Goal: Transaction & Acquisition: Purchase product/service

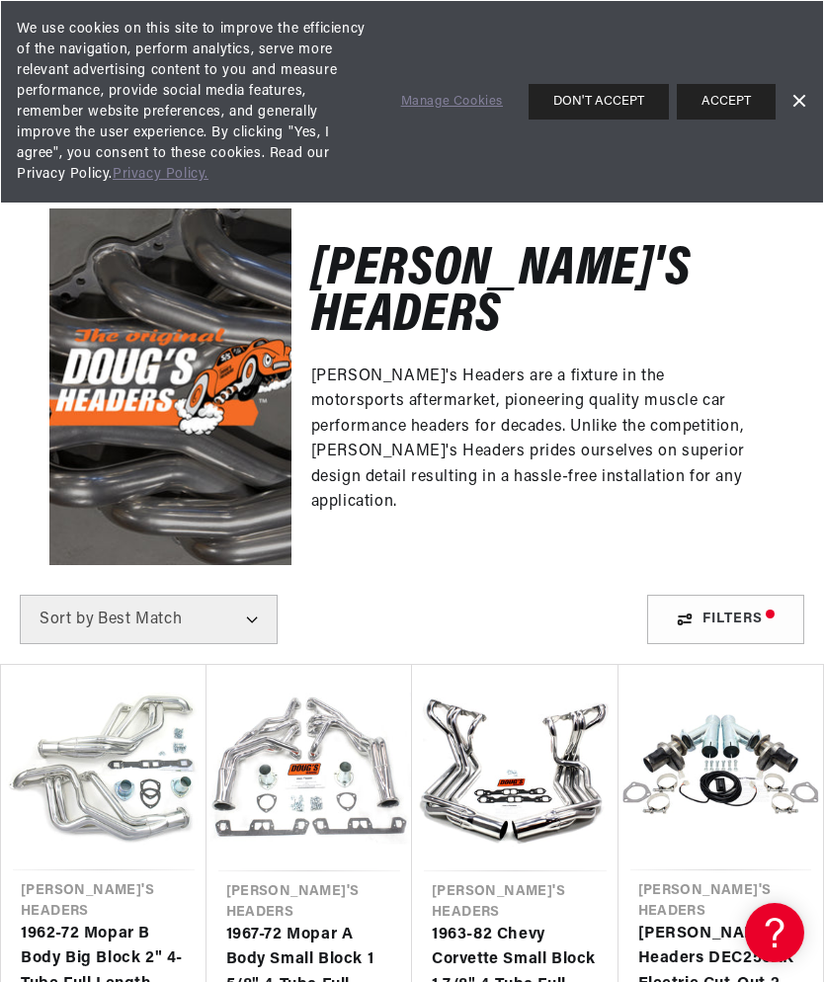
click at [635, 105] on button "DON'T ACCEPT" at bounding box center [599, 102] width 140 height 36
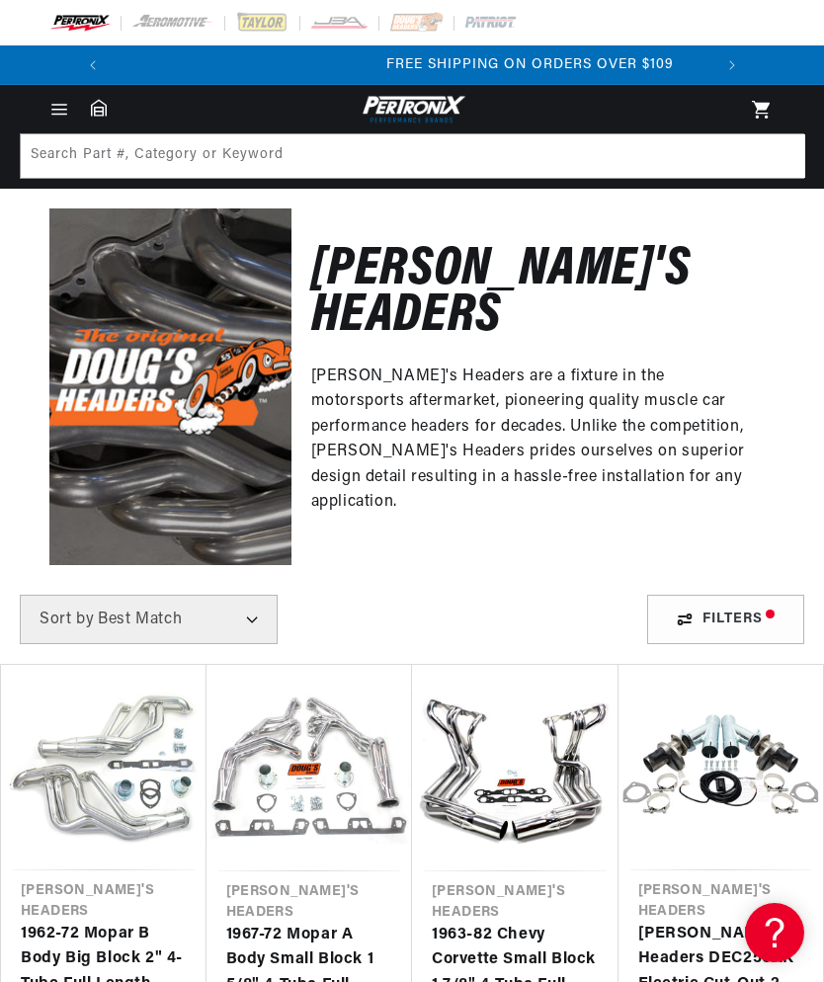
click at [729, 595] on div "Filters" at bounding box center [725, 619] width 157 height 49
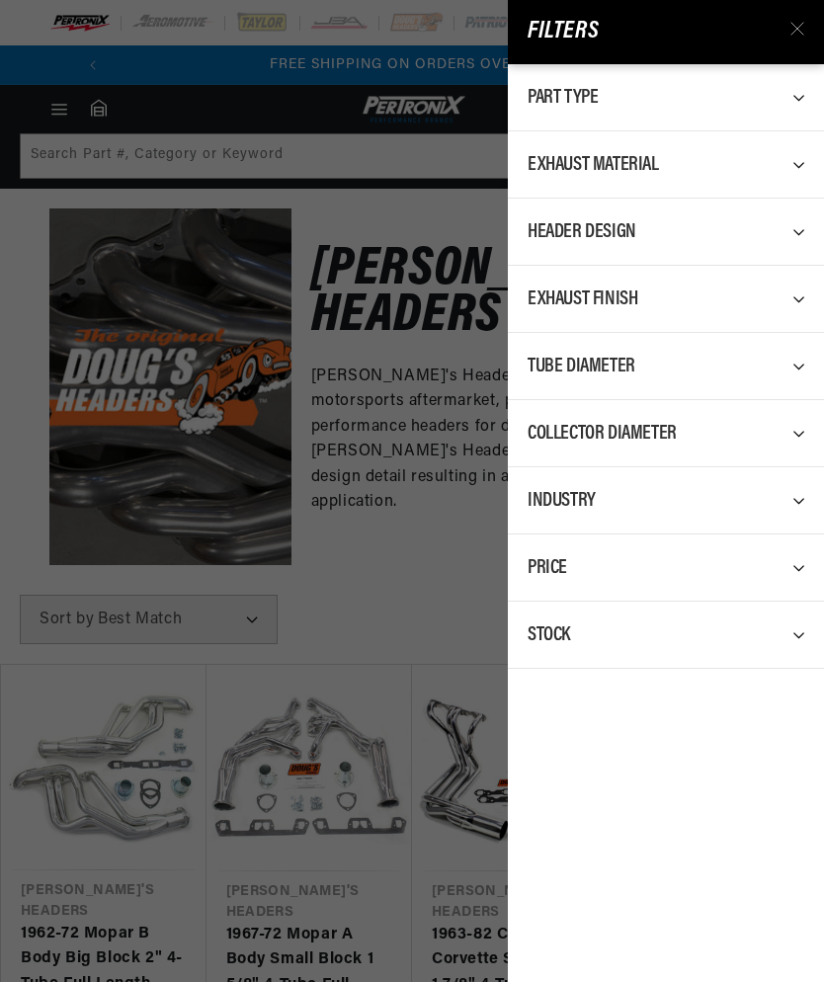
click at [432, 469] on div "Filters Part Type 0 selected Reset Exhaust Header 251 Exhaust Manifold Gasket 3…" at bounding box center [412, 491] width 824 height 982
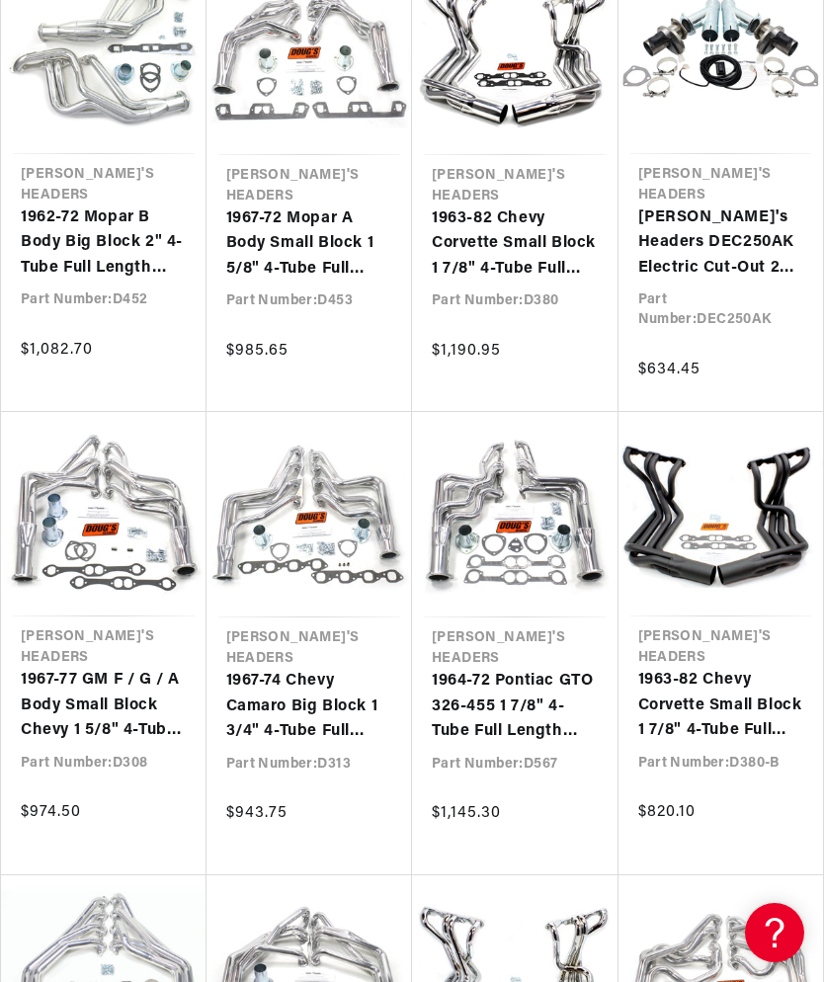
scroll to position [715, 0]
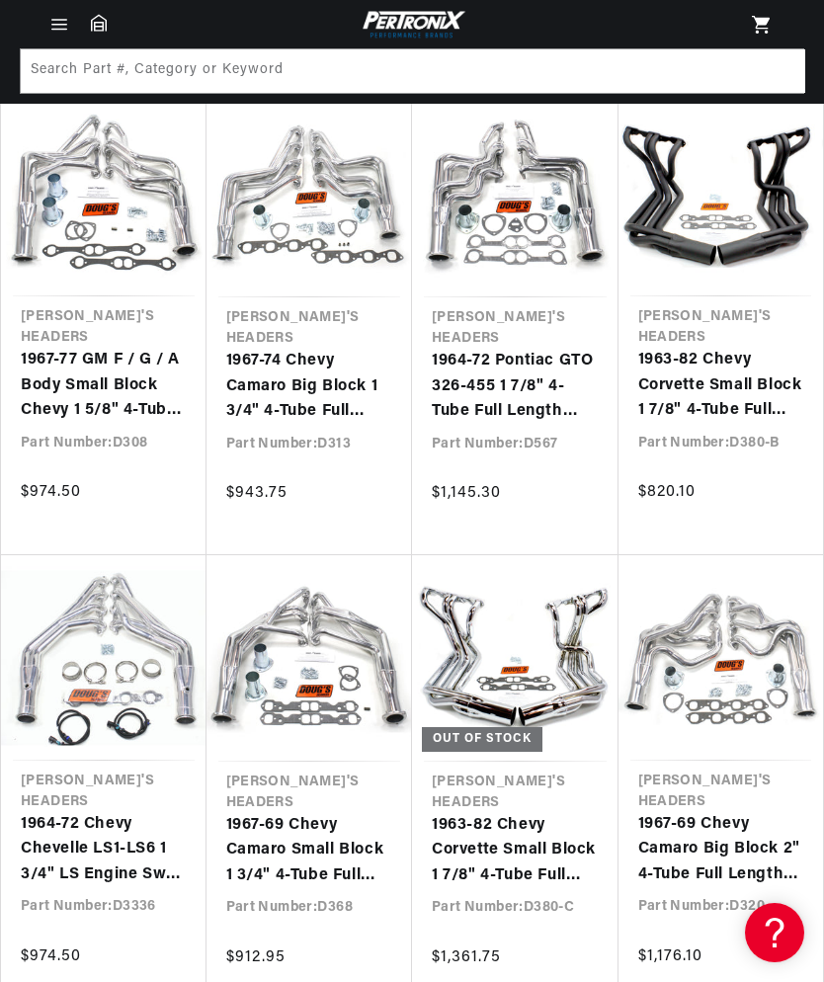
scroll to position [1008, 0]
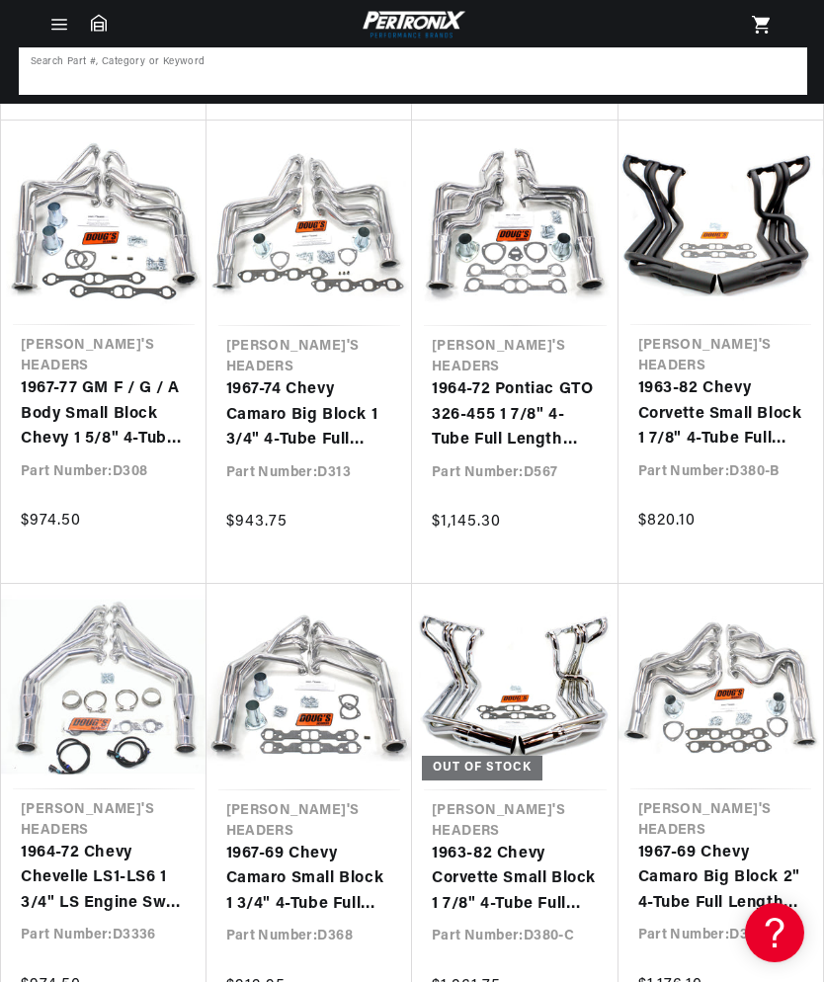
click at [558, 81] on input at bounding box center [413, 70] width 785 height 43
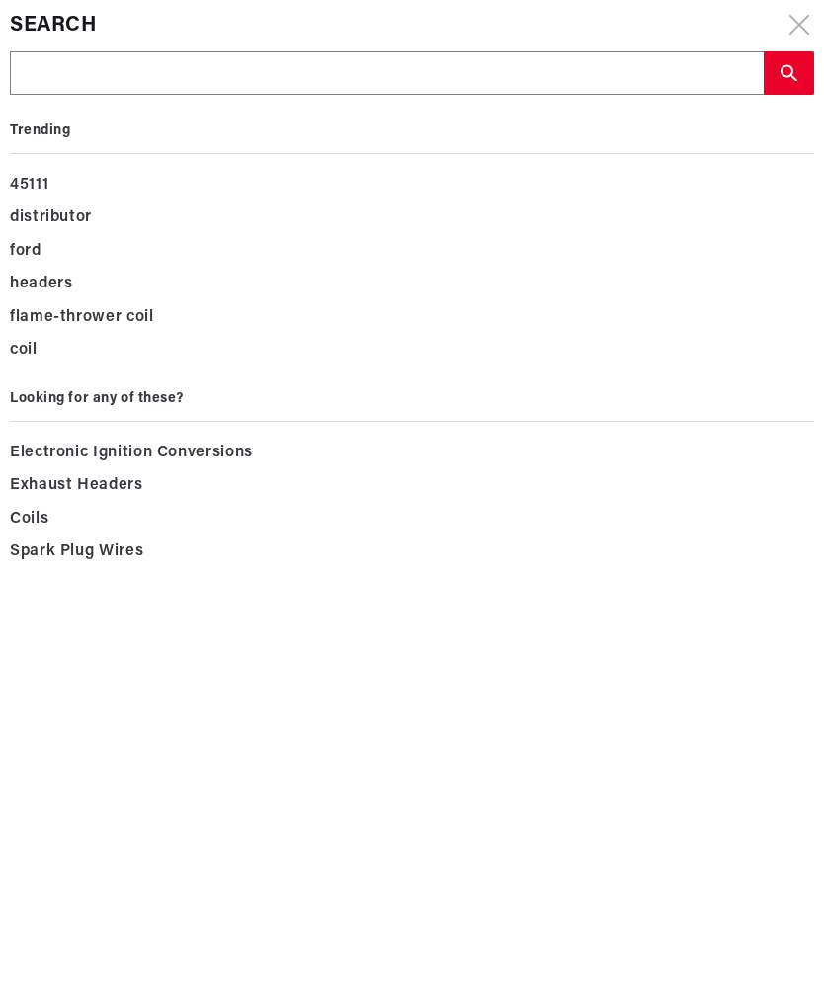
type input "C"
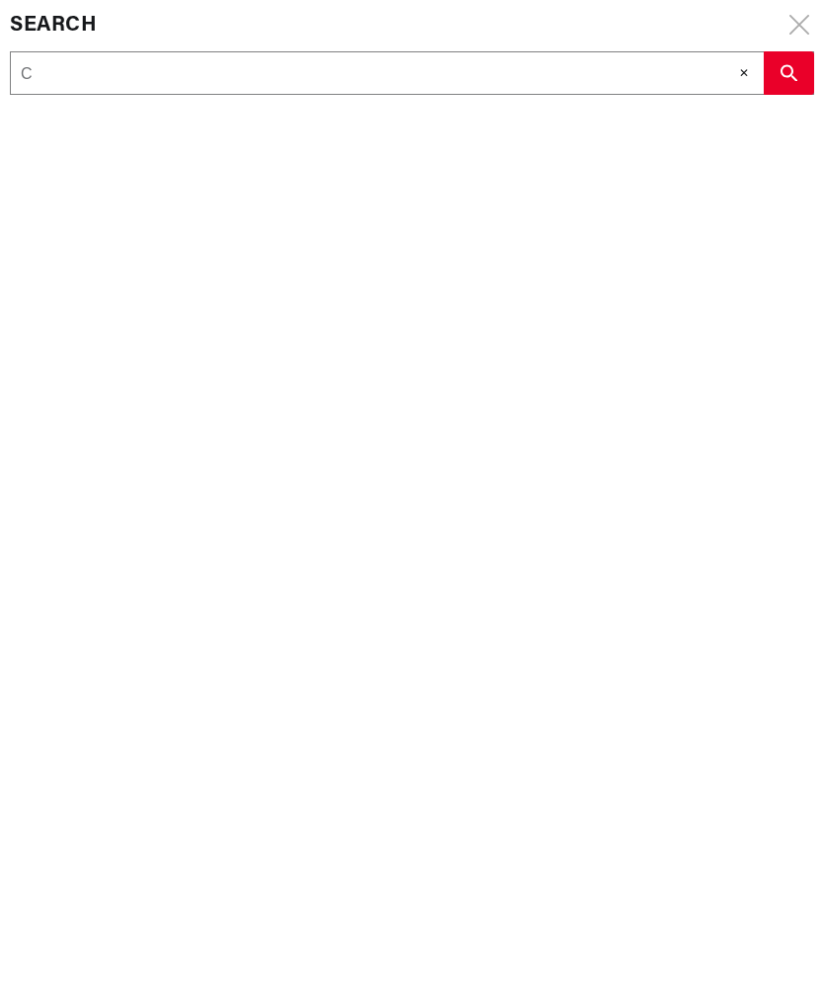
type input "Ch"
type input "Che"
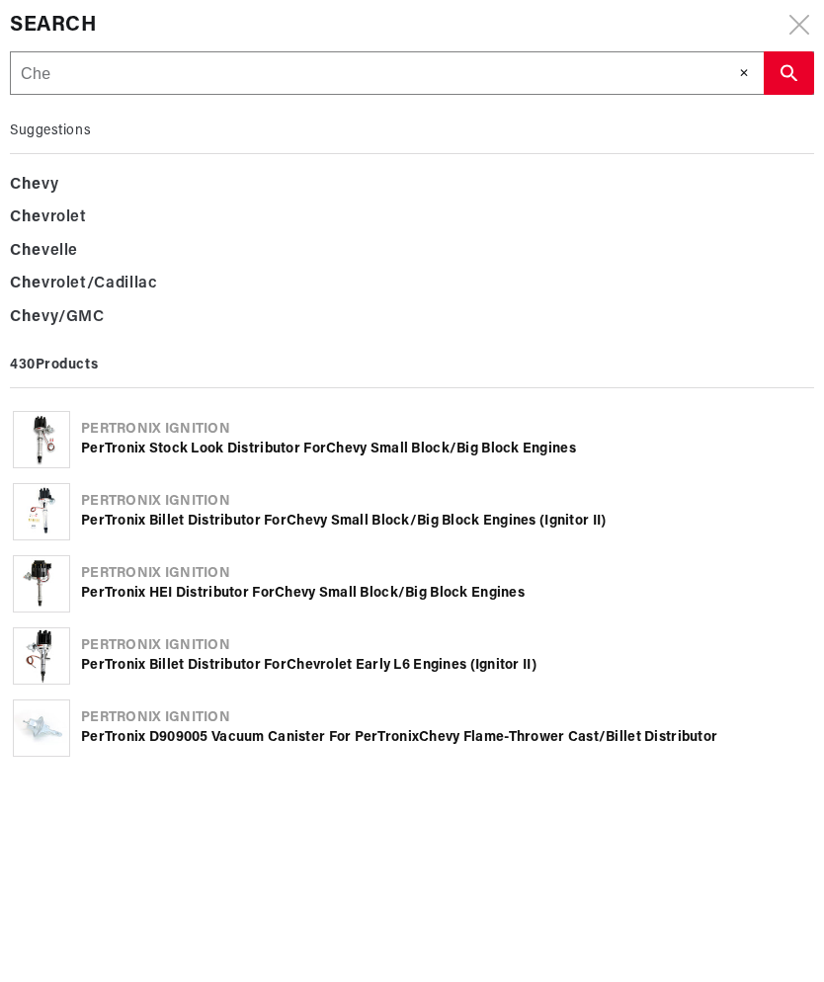
scroll to position [0, 0]
type input "Chev"
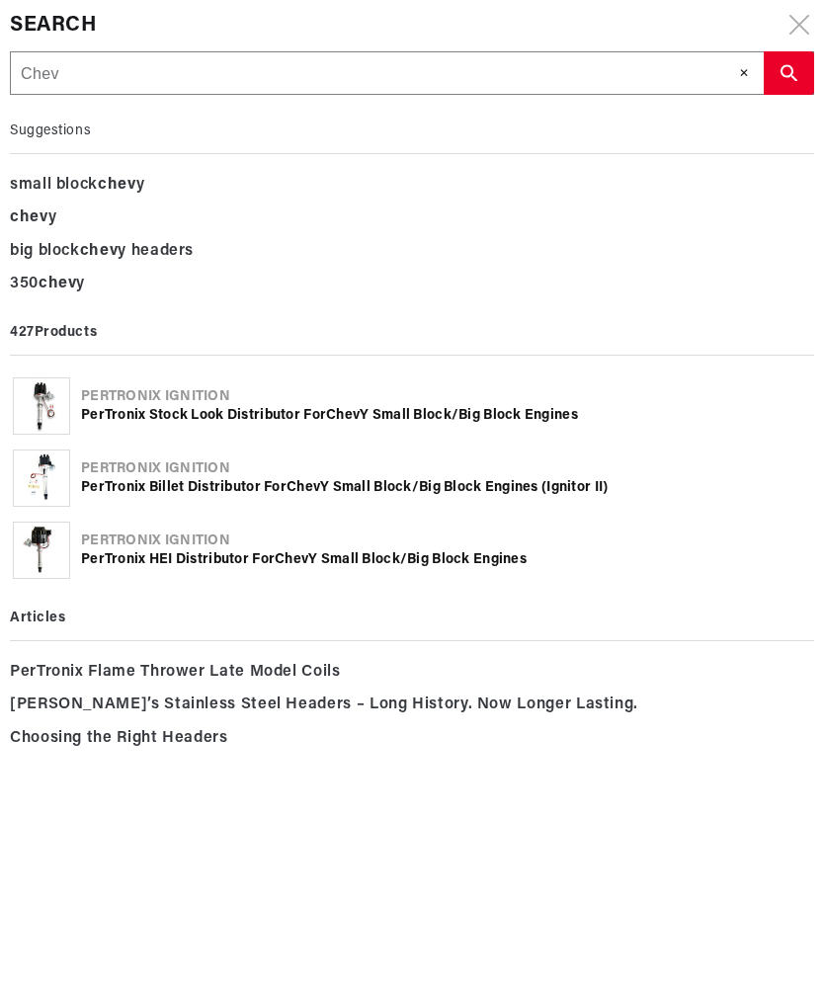
type input "Chevy"
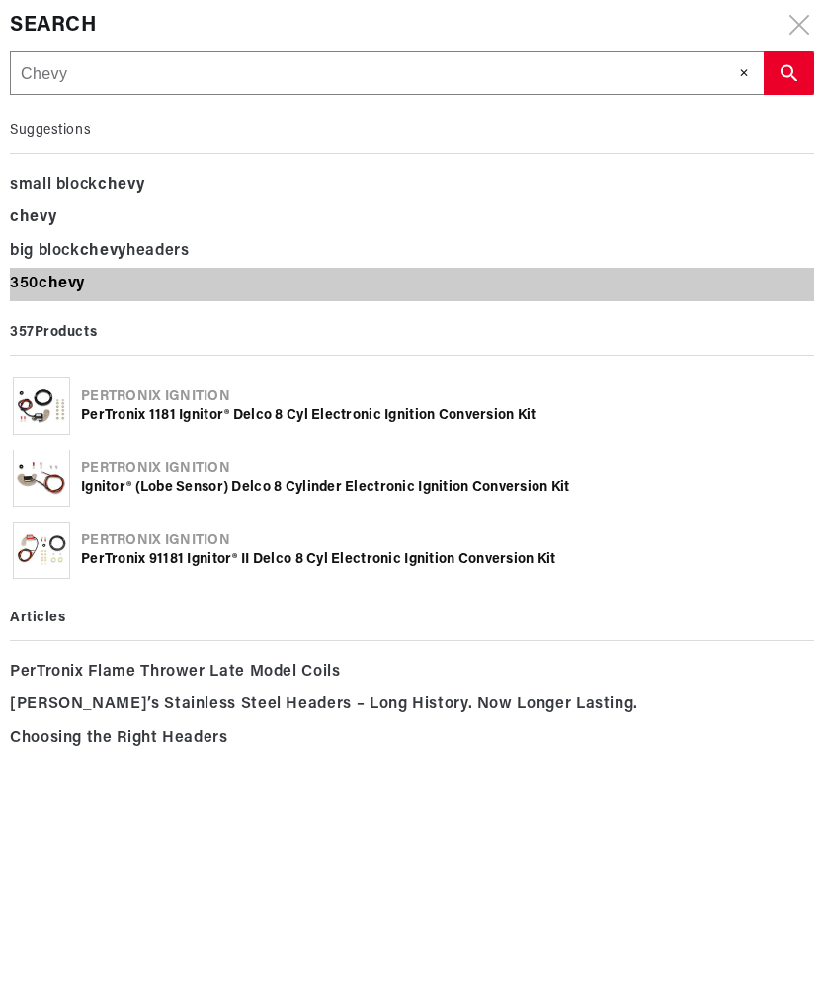
click at [80, 283] on b "chevy" at bounding box center [62, 284] width 46 height 16
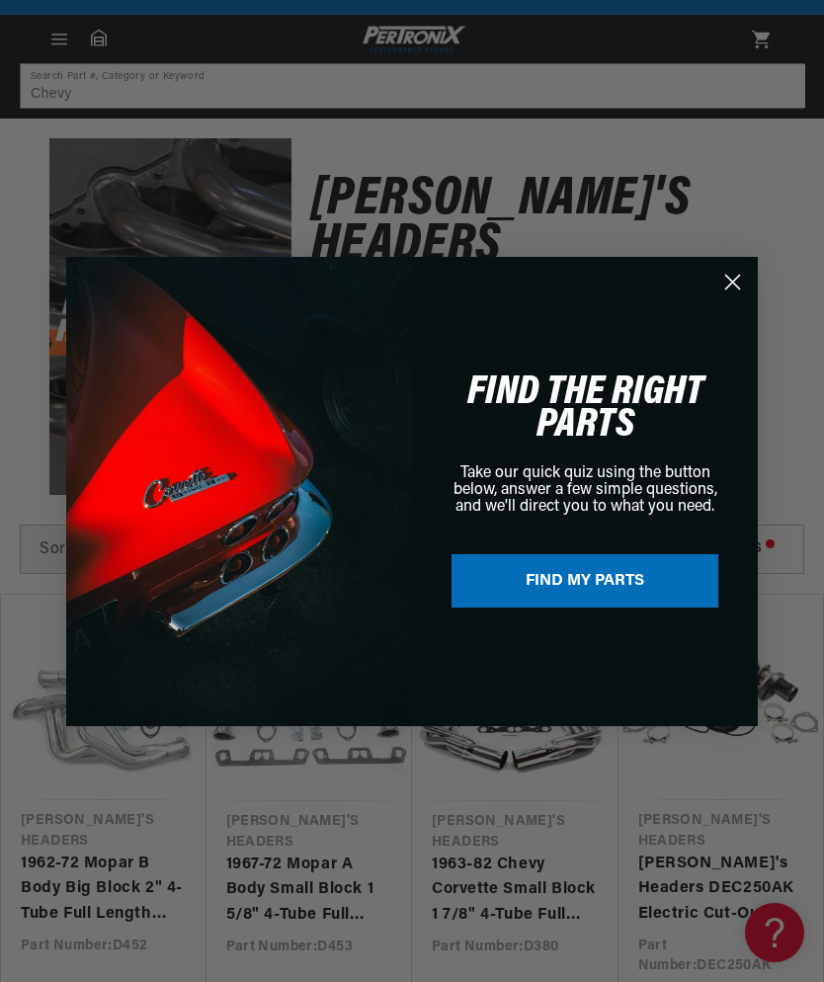
scroll to position [68, 0]
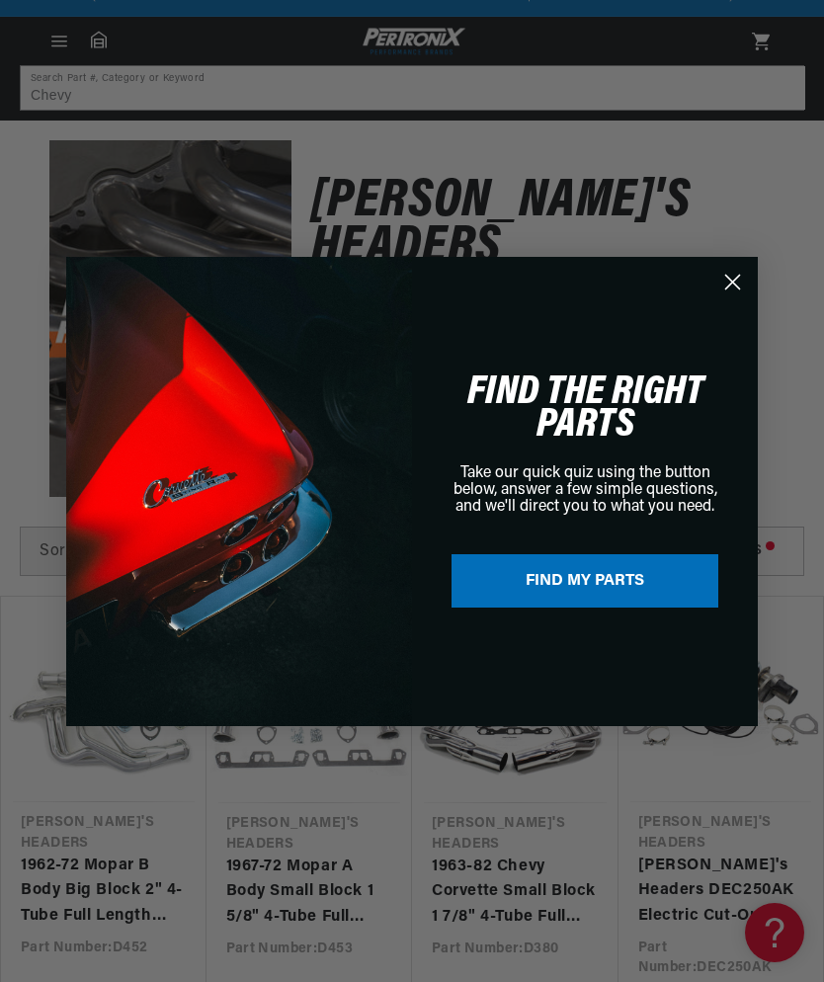
click at [730, 282] on circle "Close dialog" at bounding box center [732, 281] width 33 height 33
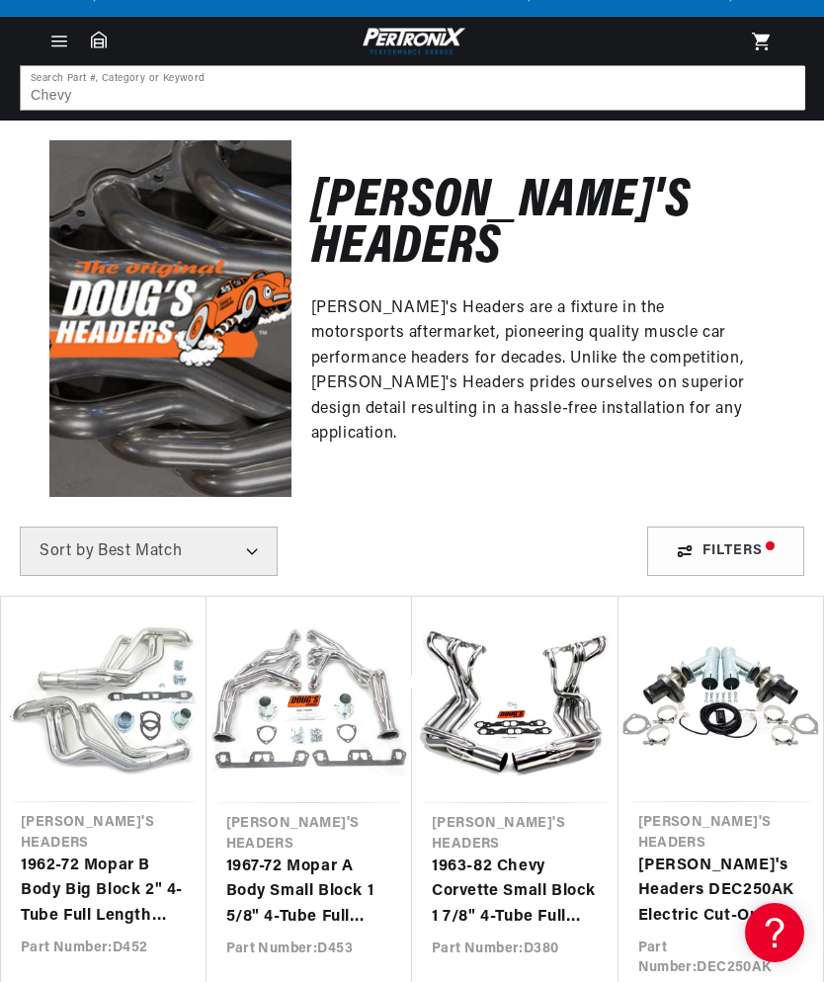
click at [254, 527] on select "Best Match Featured Name, A-Z Name, Z-A Price, Low to High Price, High to Low" at bounding box center [149, 551] width 258 height 49
click at [60, 40] on icon "Menu" at bounding box center [59, 42] width 20 height 20
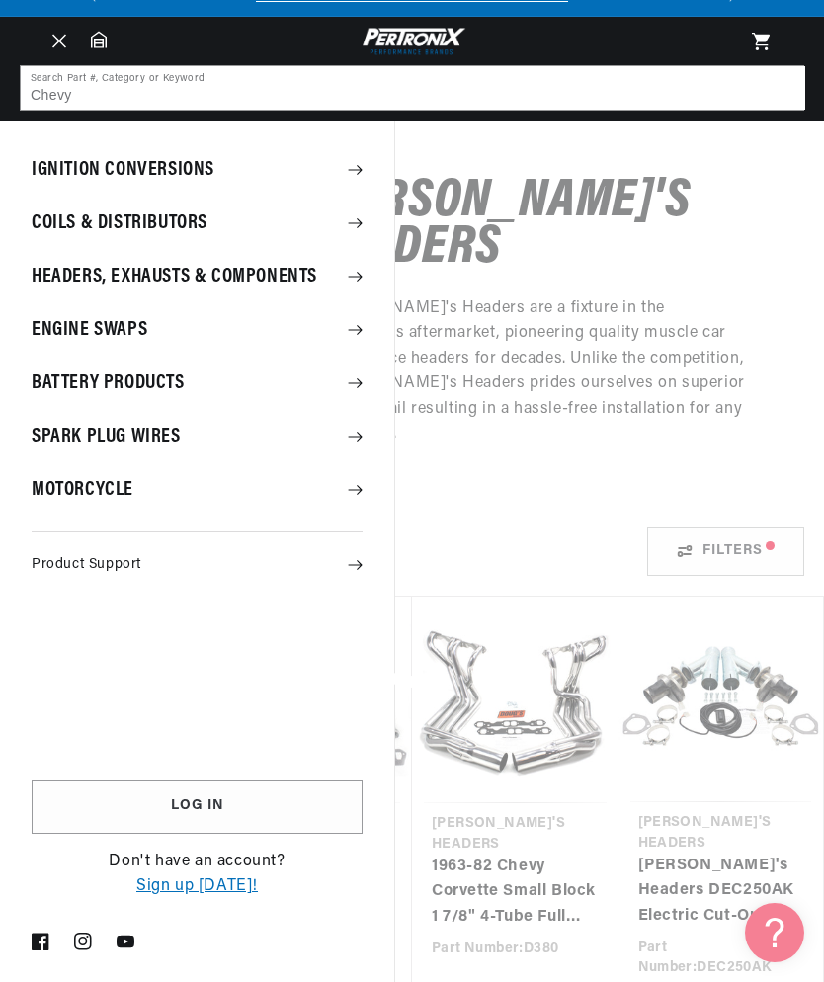
click at [315, 281] on summary "Headers, Exhausts & Components" at bounding box center [197, 276] width 394 height 51
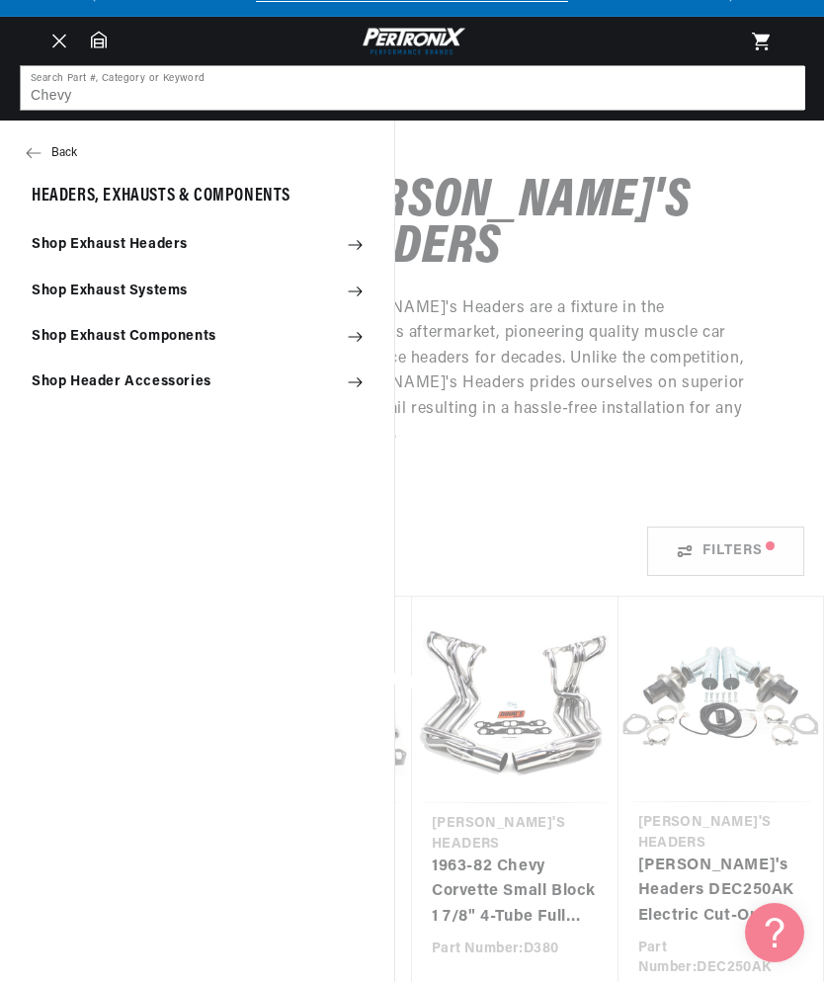
click at [369, 239] on summary "Shop Exhaust Headers" at bounding box center [197, 244] width 394 height 43
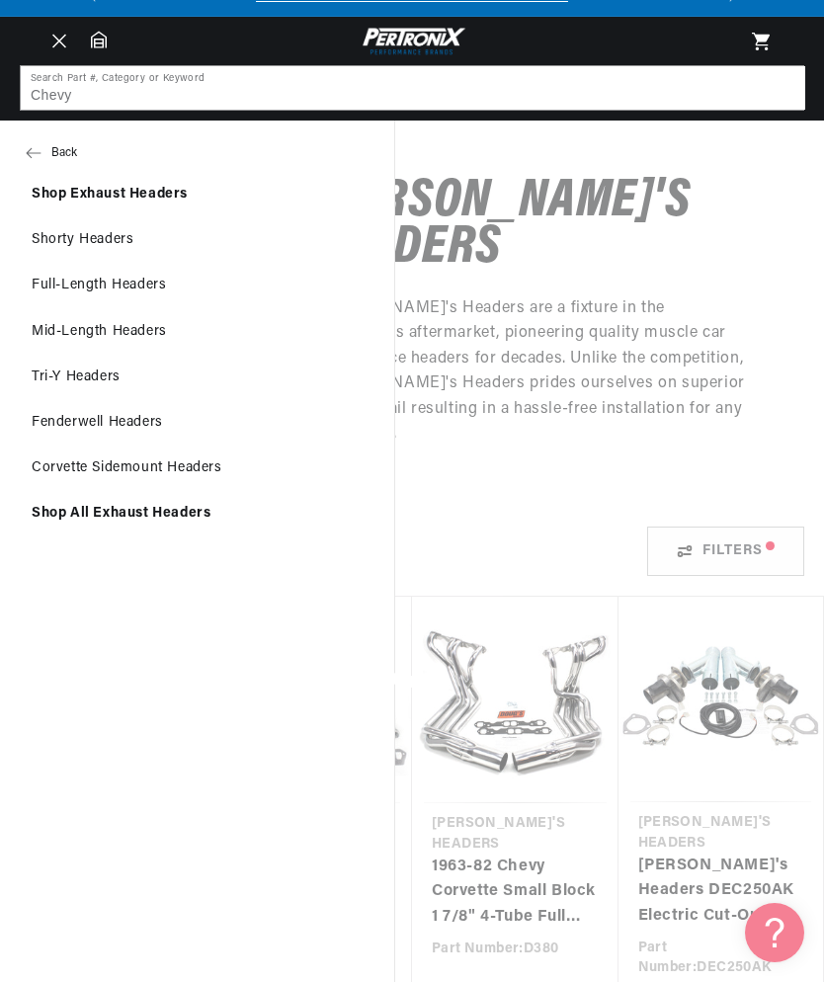
click at [187, 294] on link "Full-Length Headers" at bounding box center [197, 285] width 394 height 43
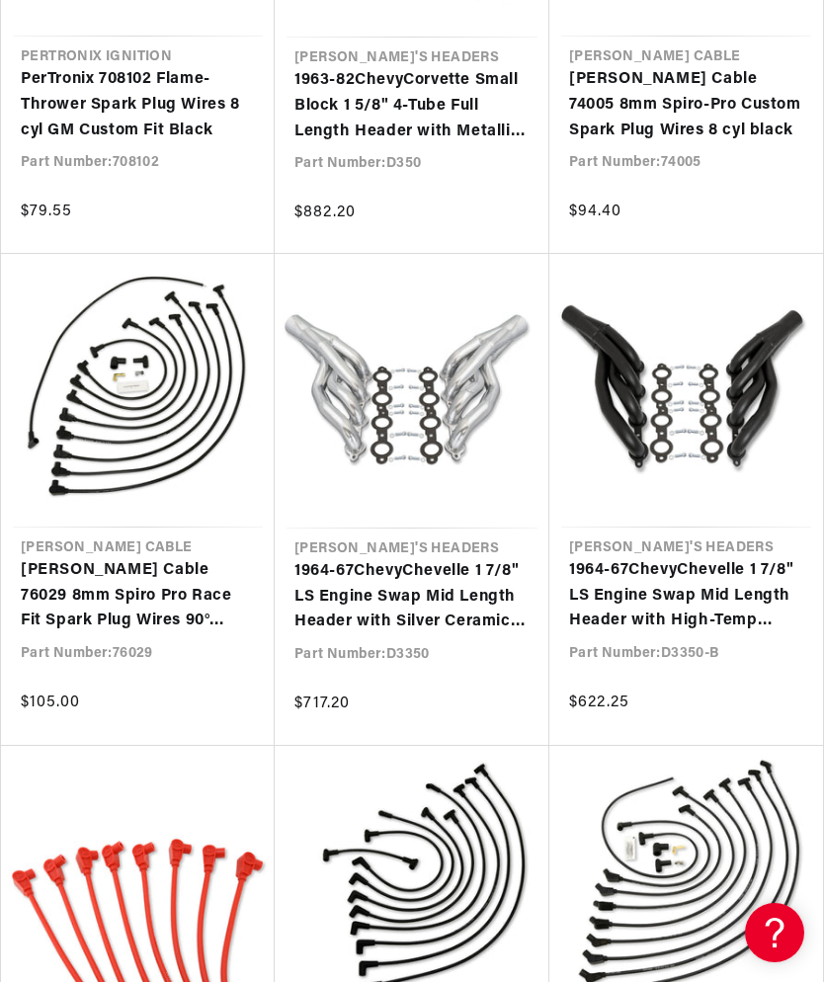
scroll to position [0, 599]
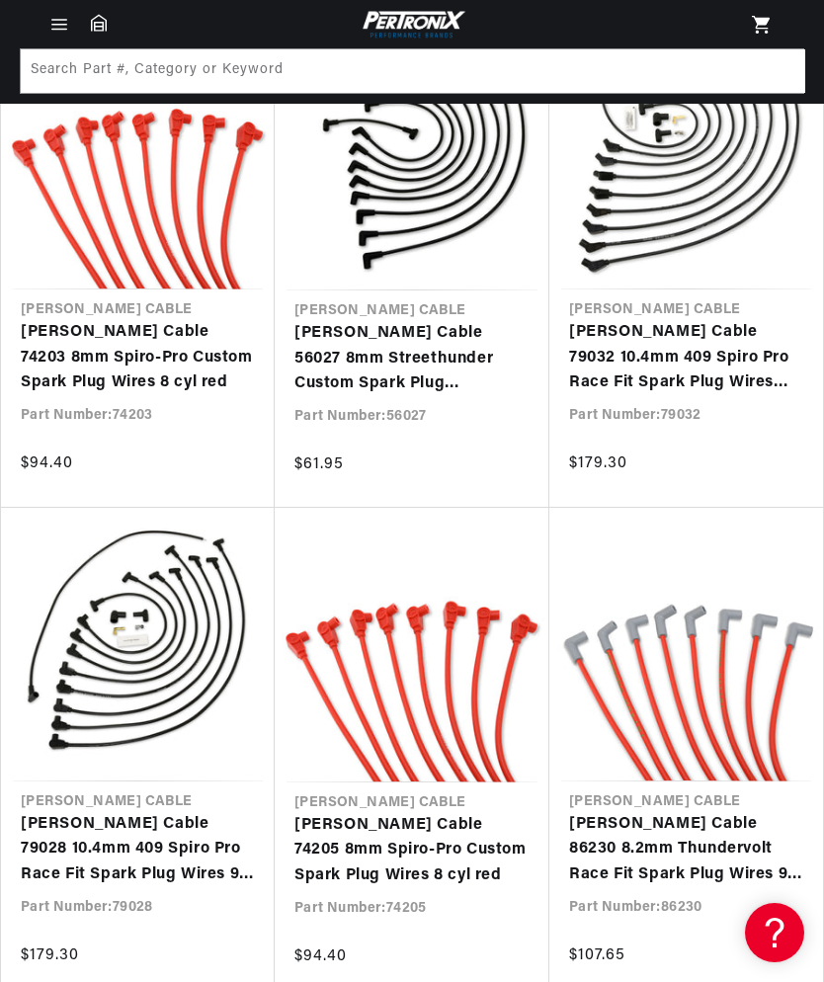
scroll to position [1303, 0]
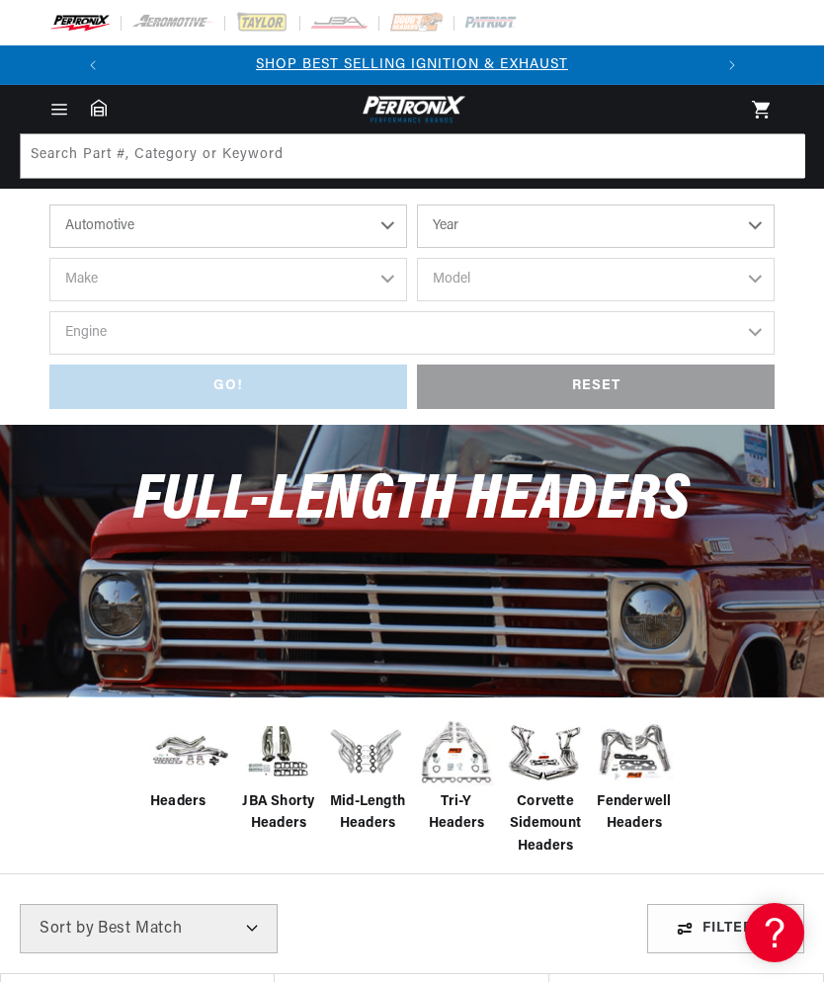
click at [744, 230] on select "Year 2024 2023 2022 2021 2020 2019 2018 2017 2016 2015 2014 2013 2012 2011 2010…" at bounding box center [596, 226] width 358 height 43
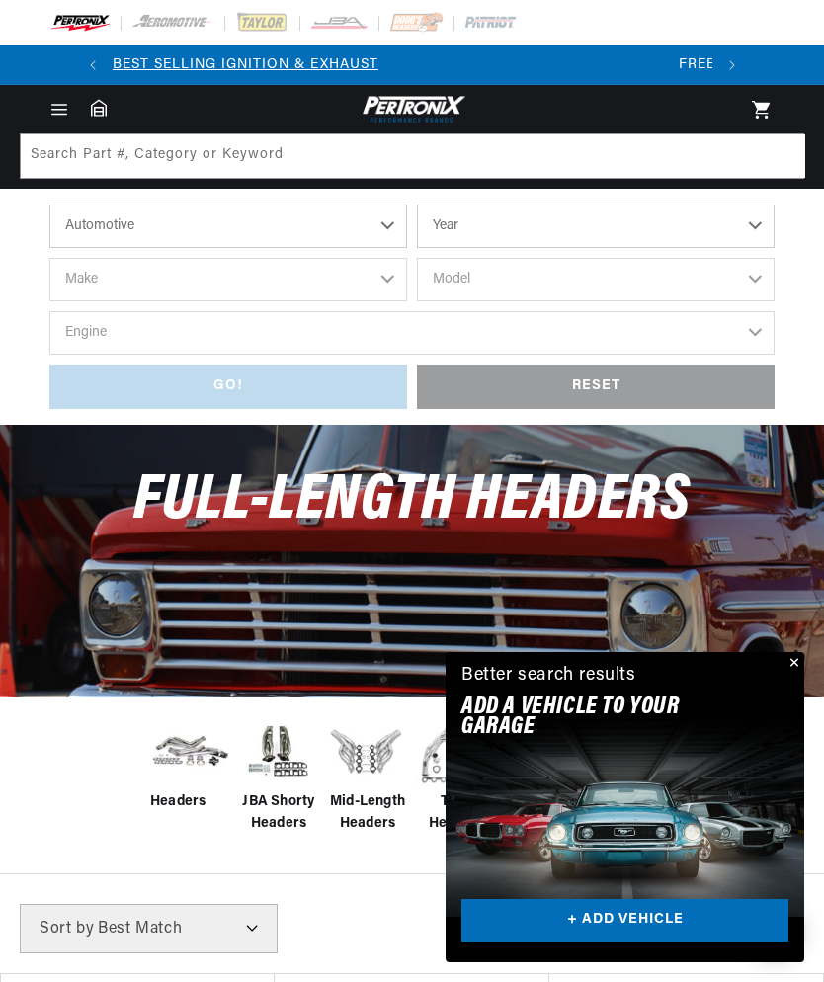
select select "1969"
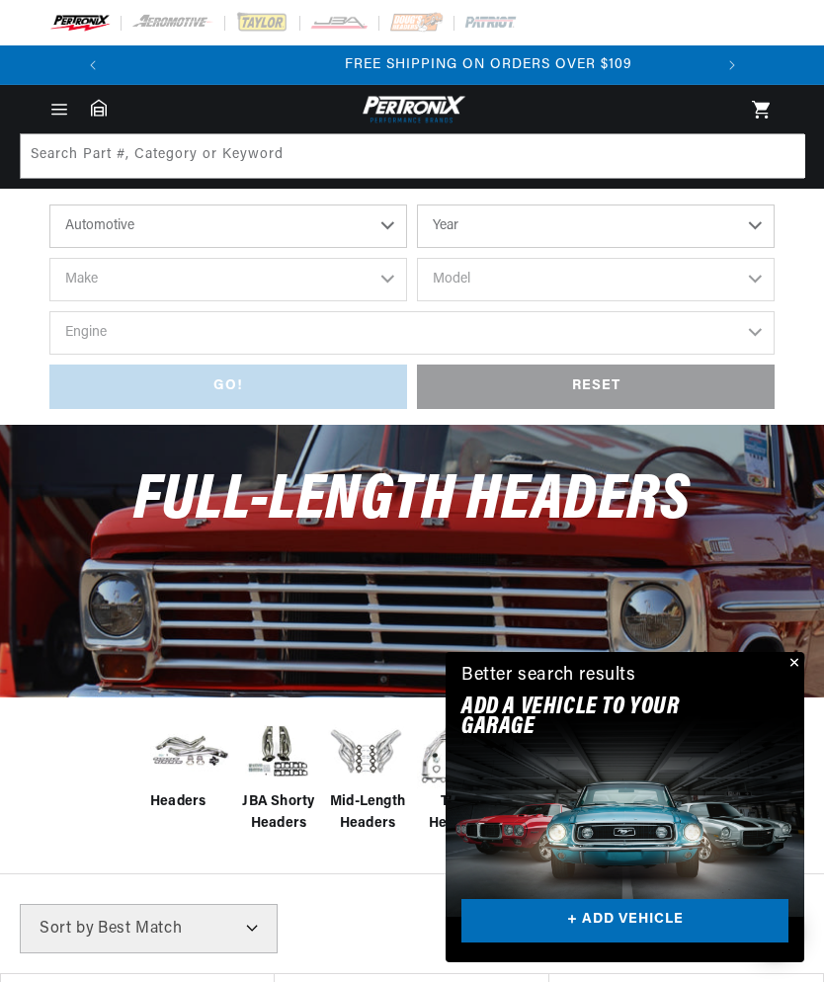
select select "1969"
click at [348, 275] on select "Make Alfa Romeo American Motors Aston Martin Austin Austin Healey Avanti BMW Bu…" at bounding box center [228, 279] width 358 height 43
select select "Chevrolet"
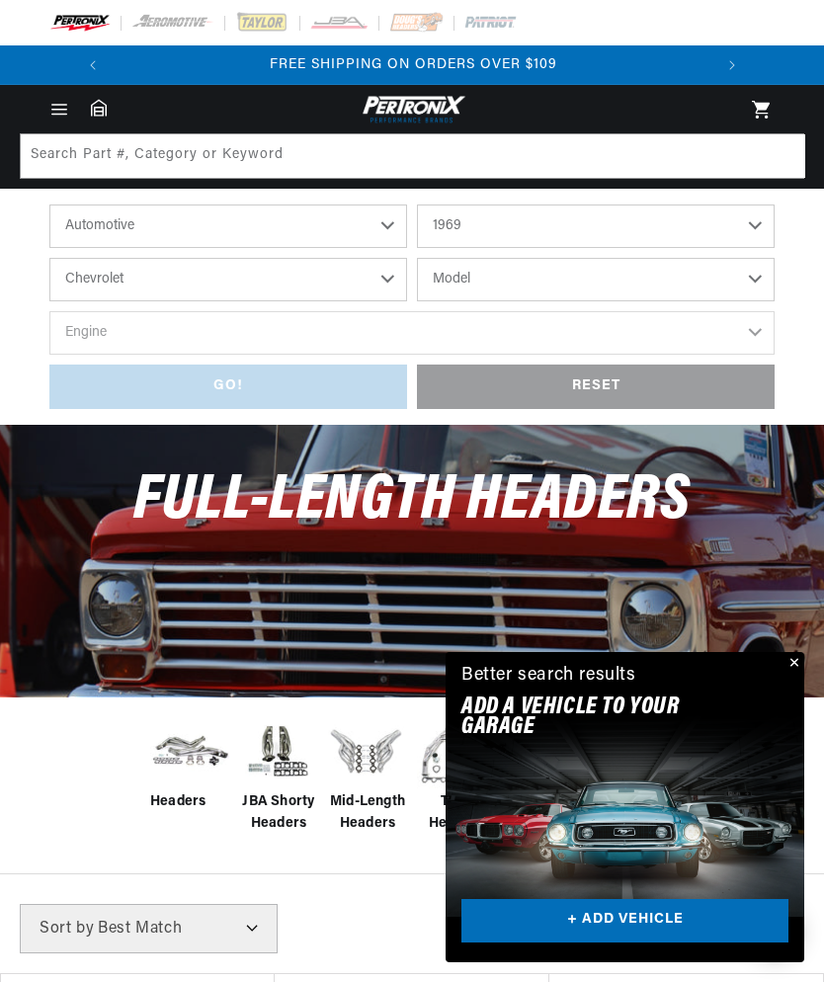
click at [644, 289] on select "Model Bel Air Biscayne Blazer Brookwood C10 Pickup C10 Suburban C20 Pickup C20 …" at bounding box center [596, 279] width 358 height 43
select select "Camaro"
click at [751, 324] on select "Engine 6.6L 230cid / 3.8L 250cid / 4.1L 302cid / 4.9L 305cid / 5.0L 307cid / 5.…" at bounding box center [411, 332] width 725 height 43
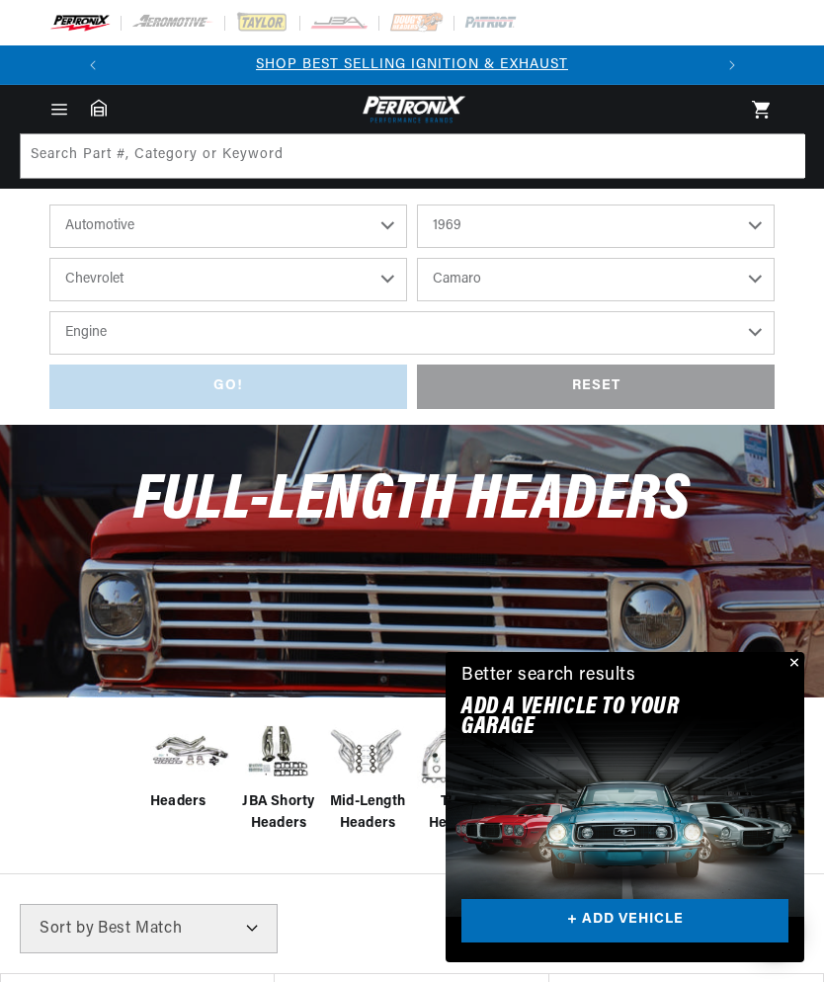
select select "350cid-5.7L"
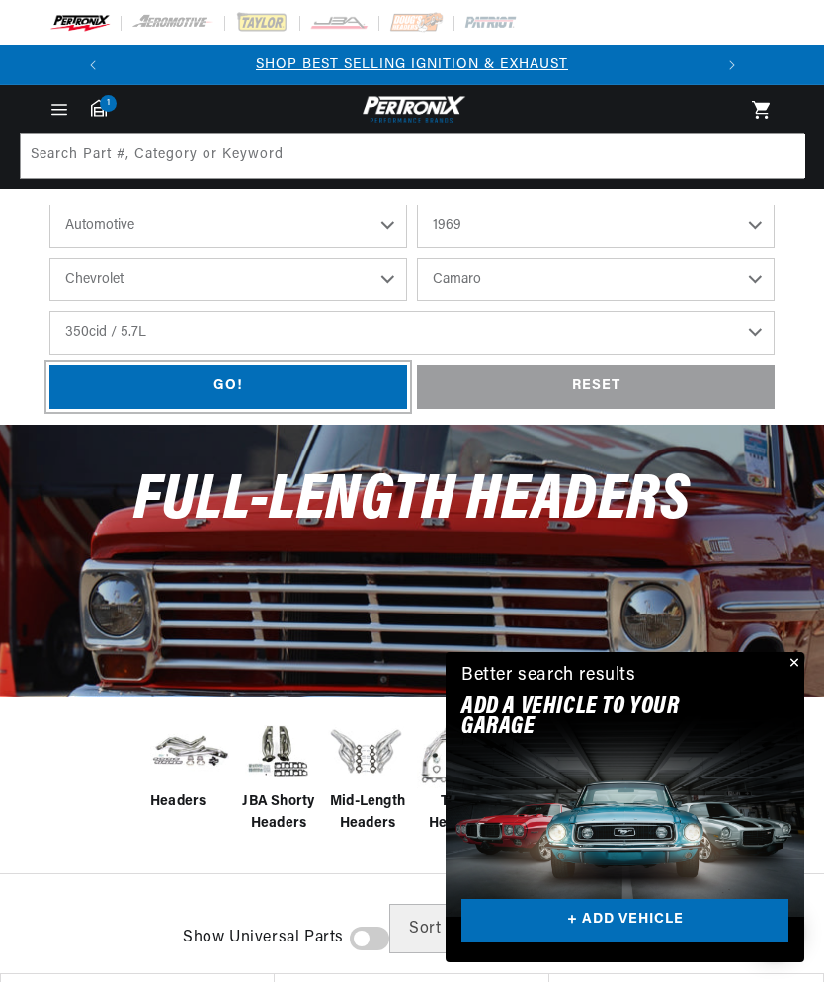
click at [340, 373] on div "GO!" at bounding box center [228, 387] width 358 height 44
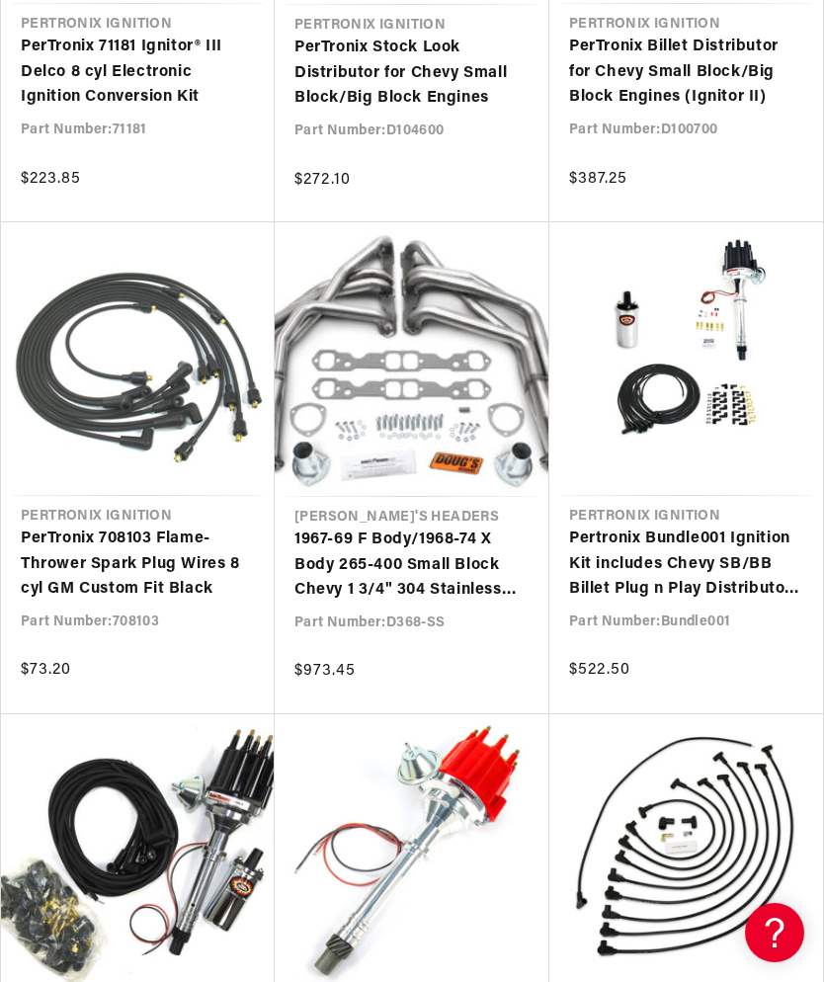
scroll to position [0, 599]
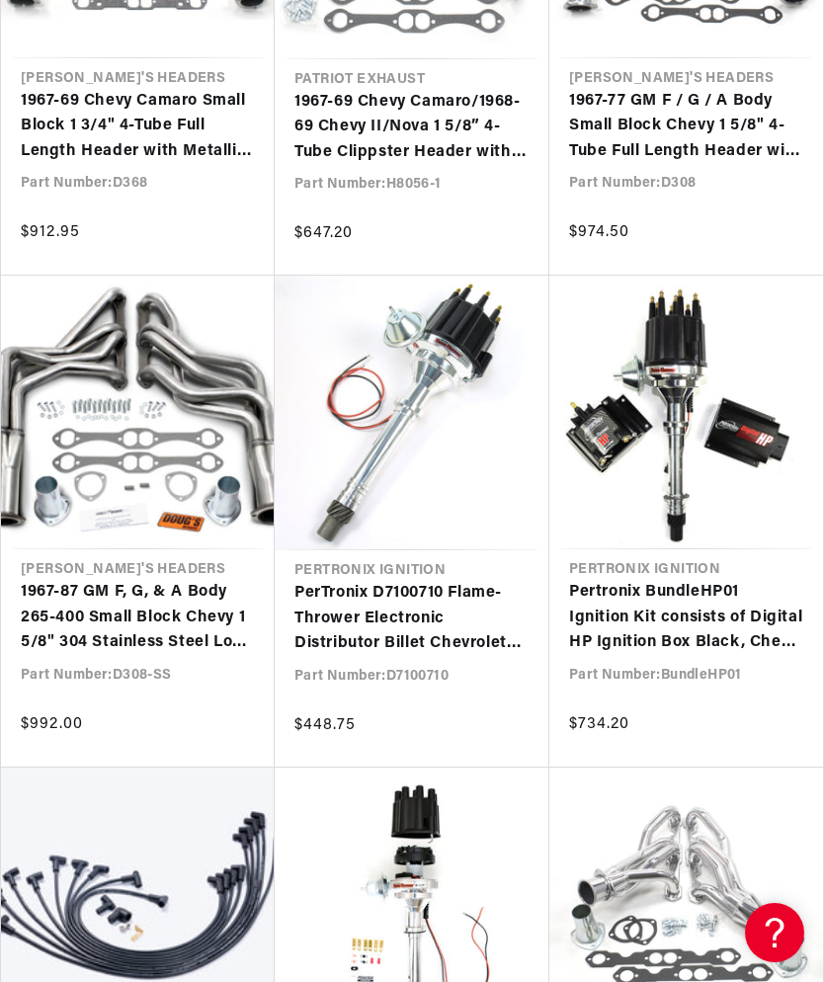
scroll to position [2529, 0]
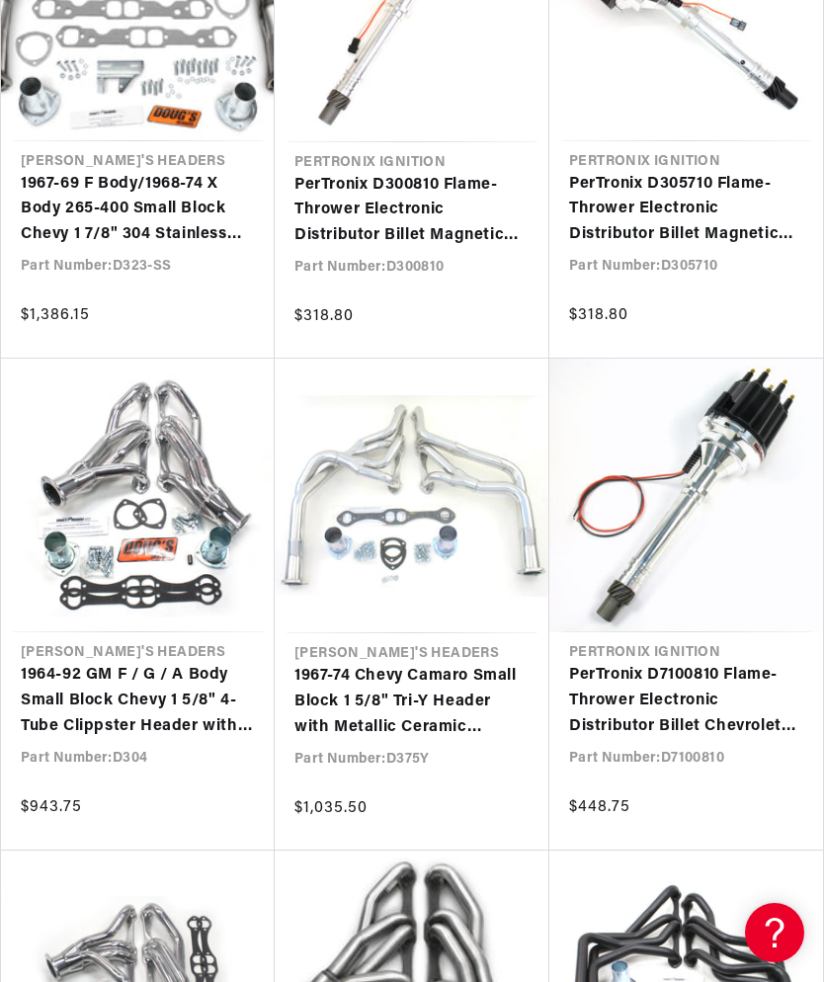
scroll to position [4407, 0]
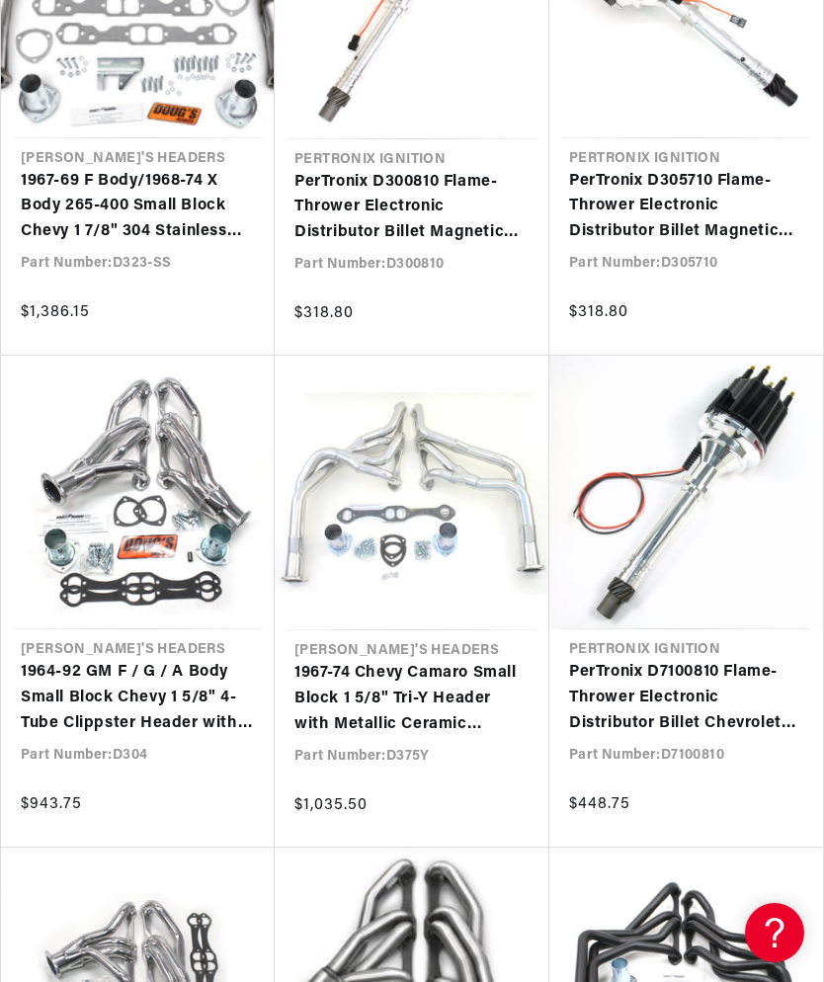
click at [445, 661] on link "1967-74 Chevy Camaro Small Block 1 5/8" Tri-Y Header with Metallic Ceramic Coat…" at bounding box center [411, 699] width 235 height 76
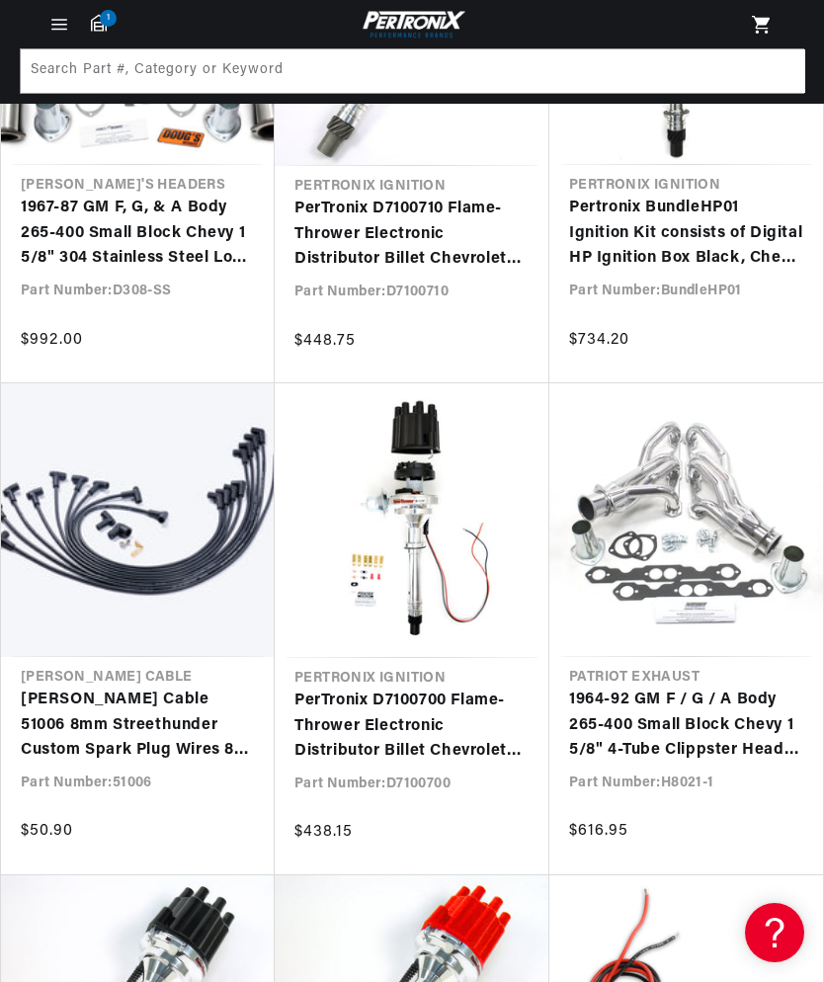
scroll to position [189, 0]
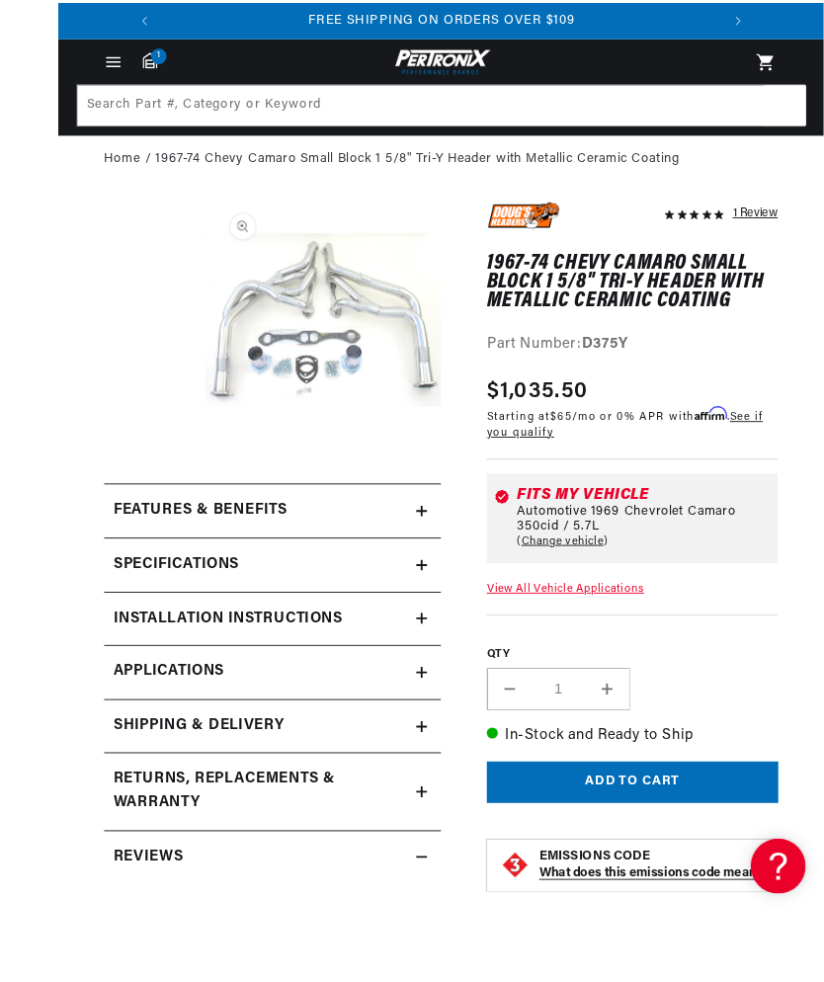
scroll to position [72, 0]
